Goal: Find specific page/section: Find specific page/section

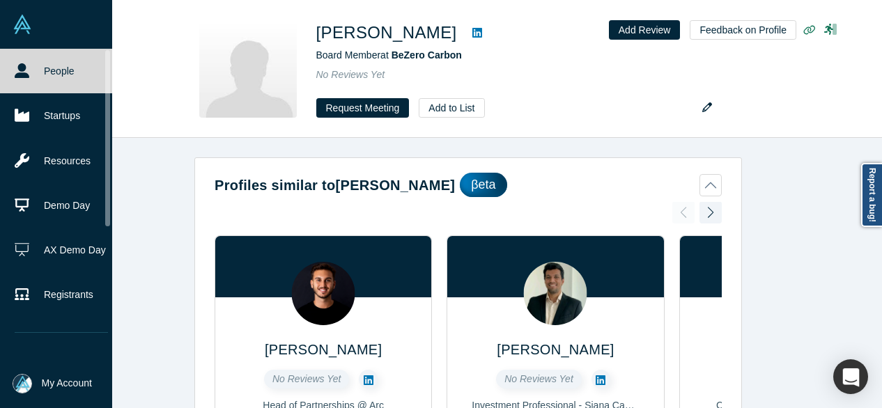
click at [30, 72] on link "People" at bounding box center [61, 71] width 123 height 45
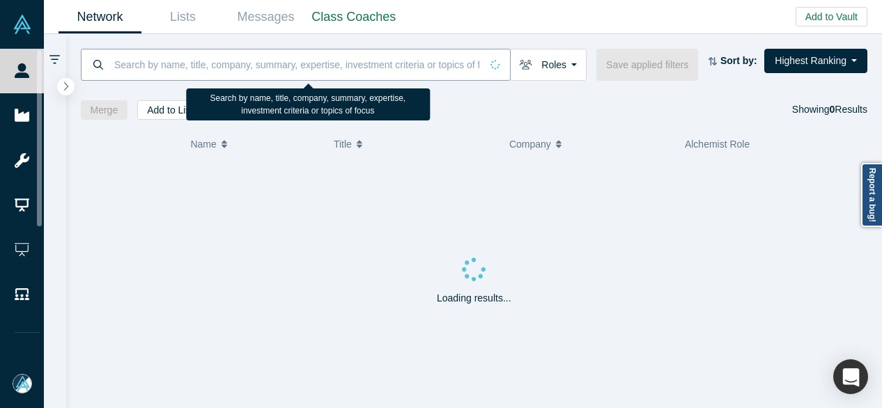
click at [180, 68] on input at bounding box center [297, 64] width 368 height 33
paste input "[PERSON_NAME]"
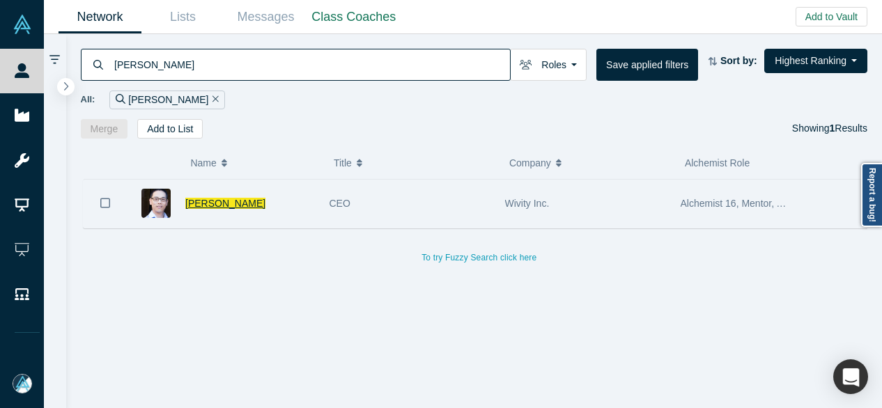
type input "[PERSON_NAME]"
click at [207, 203] on span "[PERSON_NAME]" at bounding box center [225, 203] width 80 height 11
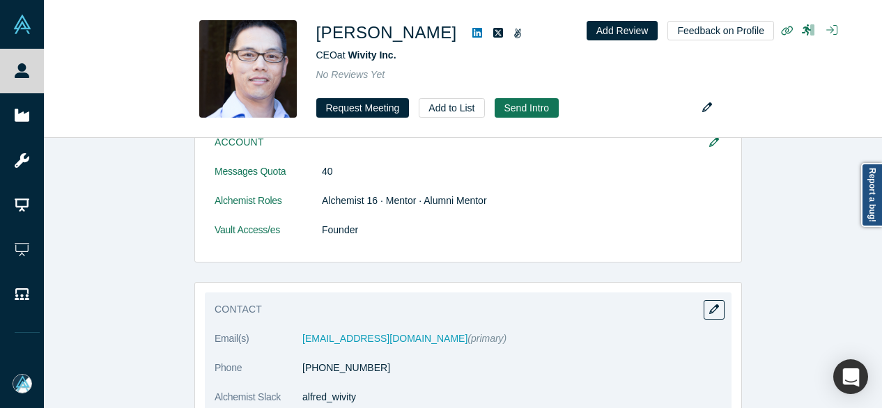
scroll to position [348, 0]
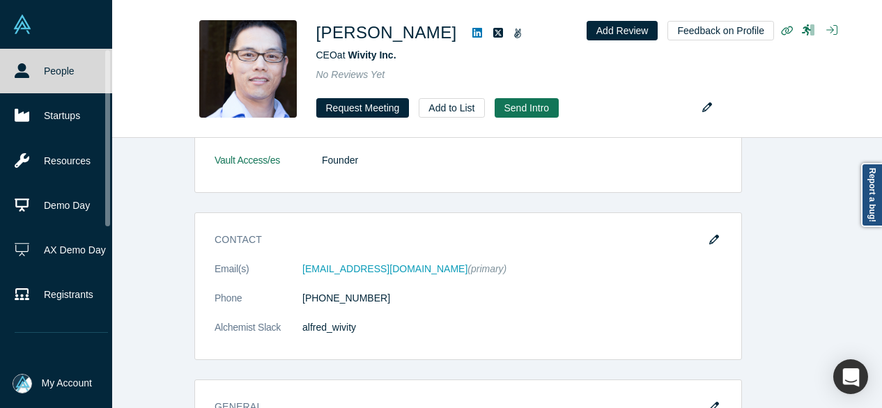
click at [16, 75] on icon at bounding box center [22, 70] width 15 height 15
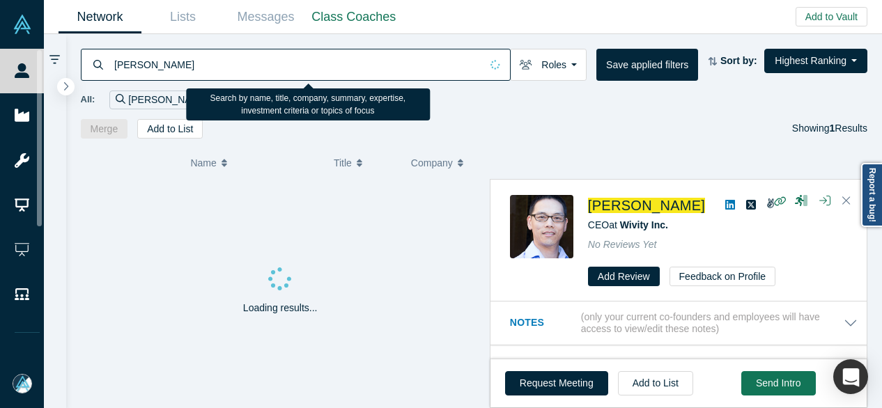
drag, startPoint x: 176, startPoint y: 66, endPoint x: 114, endPoint y: 70, distance: 61.4
click at [114, 70] on input "[PERSON_NAME]" at bounding box center [297, 64] width 368 height 33
paste input "[PERSON_NAME]"
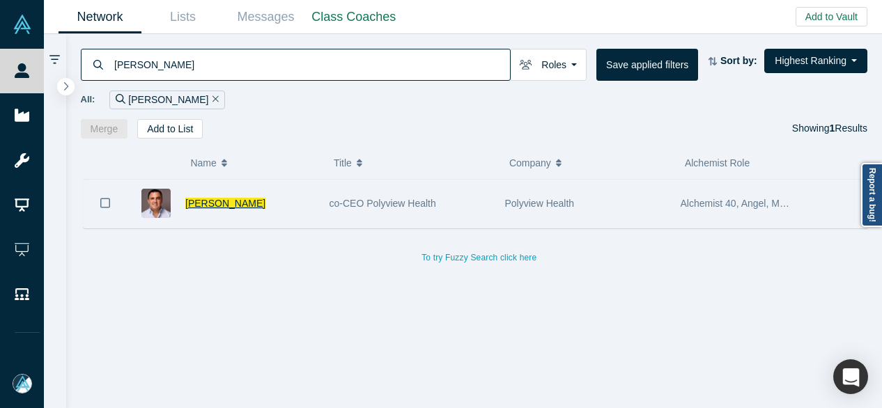
type input "[PERSON_NAME]"
click at [209, 204] on span "[PERSON_NAME]" at bounding box center [225, 203] width 80 height 11
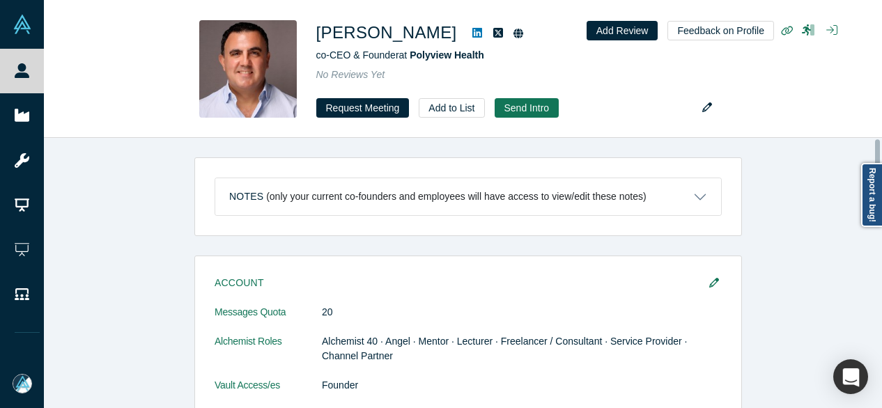
scroll to position [70, 0]
